Goal: Transaction & Acquisition: Subscribe to service/newsletter

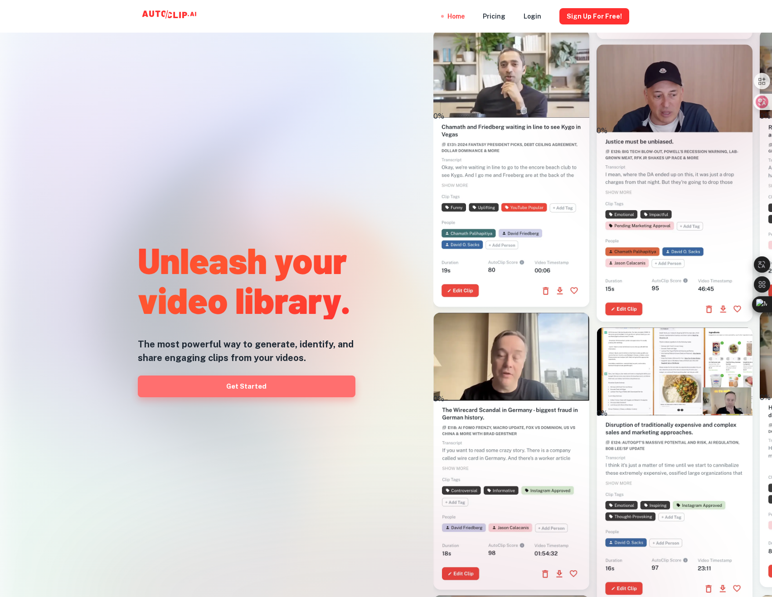
click at [262, 391] on link "Get Started" at bounding box center [246, 387] width 217 height 22
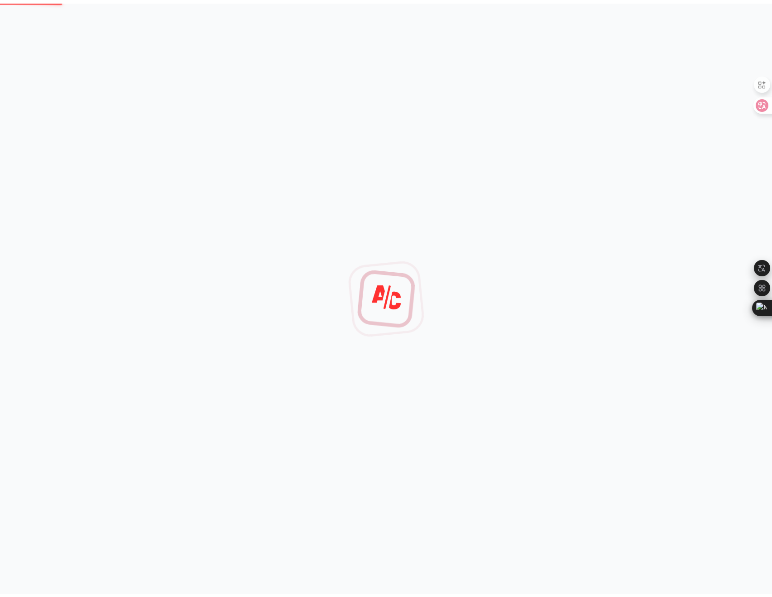
scroll to position [7, 0]
